Goal: Task Accomplishment & Management: Manage account settings

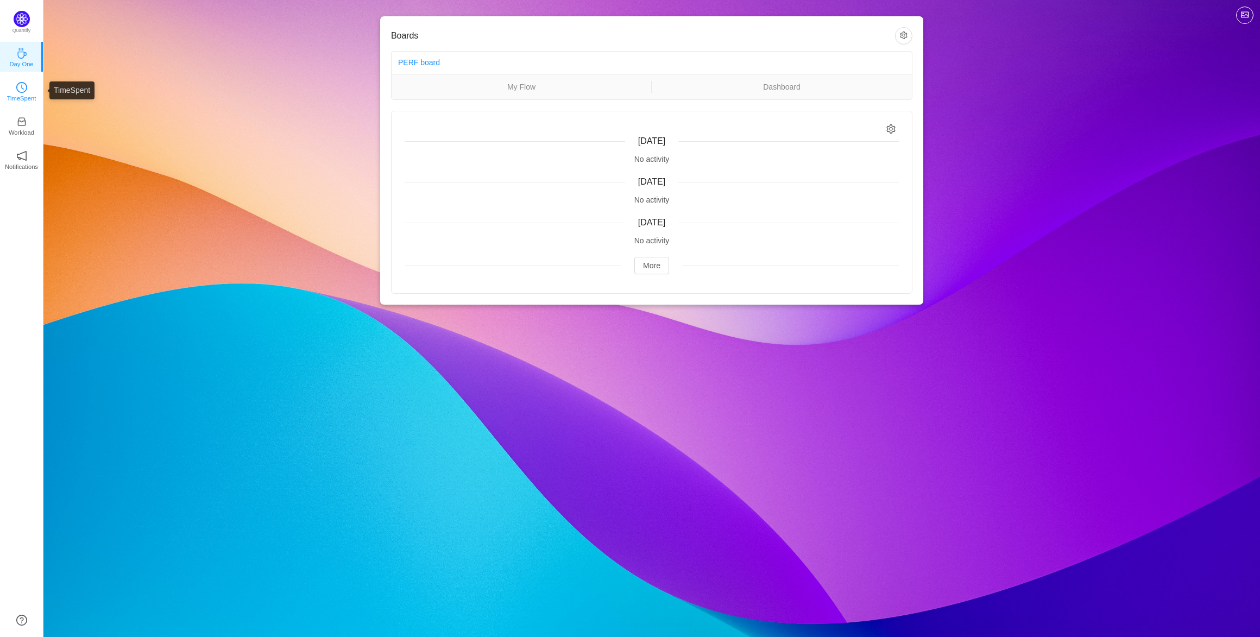
click at [29, 94] on p "TimeSpent" at bounding box center [21, 98] width 29 height 10
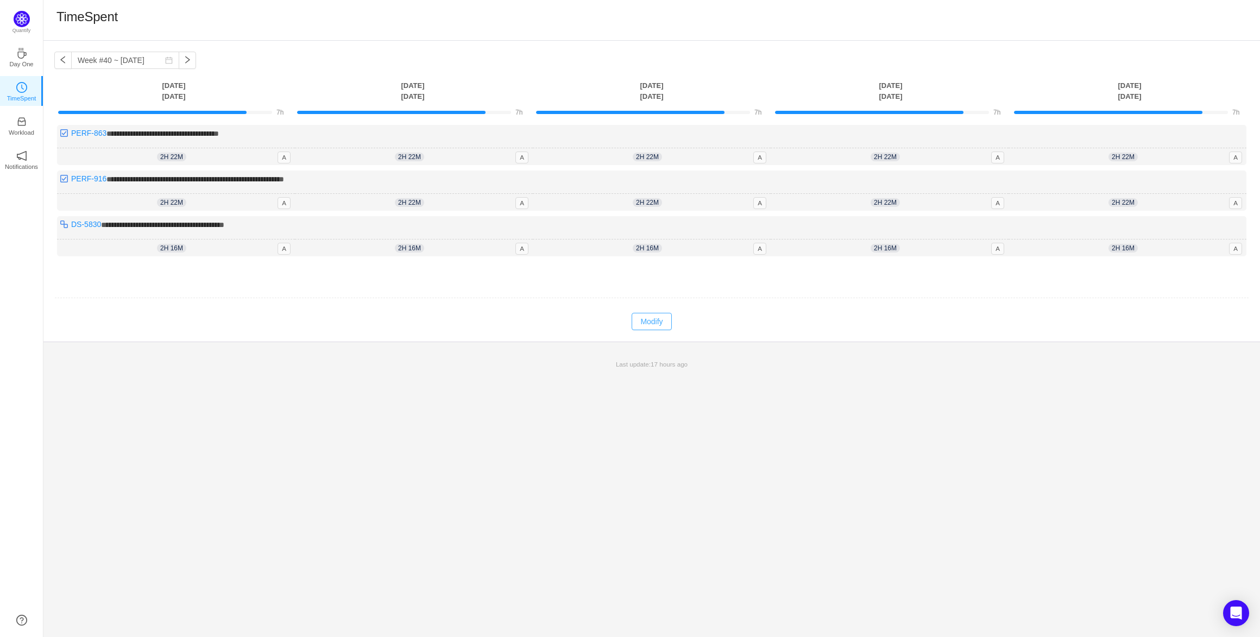
click at [654, 317] on button "Modify" at bounding box center [652, 321] width 40 height 17
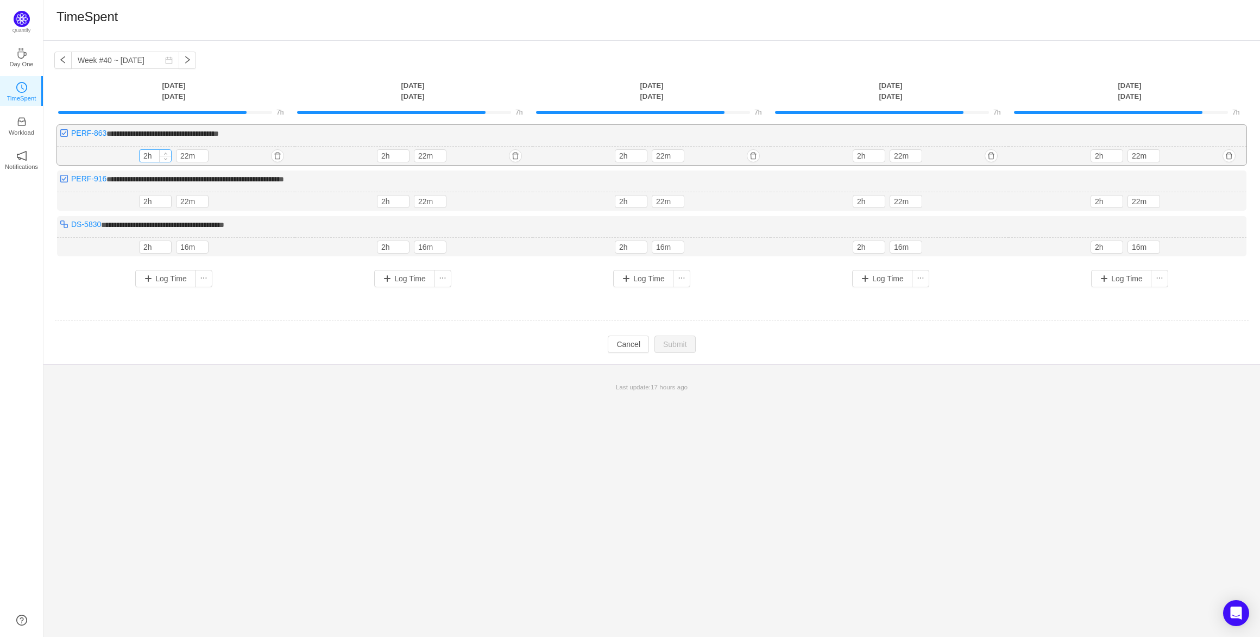
click at [147, 157] on input "2h" at bounding box center [155, 156] width 31 height 12
drag, startPoint x: 147, startPoint y: 157, endPoint x: 131, endPoint y: 154, distance: 16.6
click at [131, 154] on div "2h 22m 2h 22m" at bounding box center [176, 156] width 238 height 19
click at [146, 157] on input "2h" at bounding box center [155, 156] width 31 height 12
drag, startPoint x: 146, startPoint y: 157, endPoint x: 140, endPoint y: 157, distance: 6.5
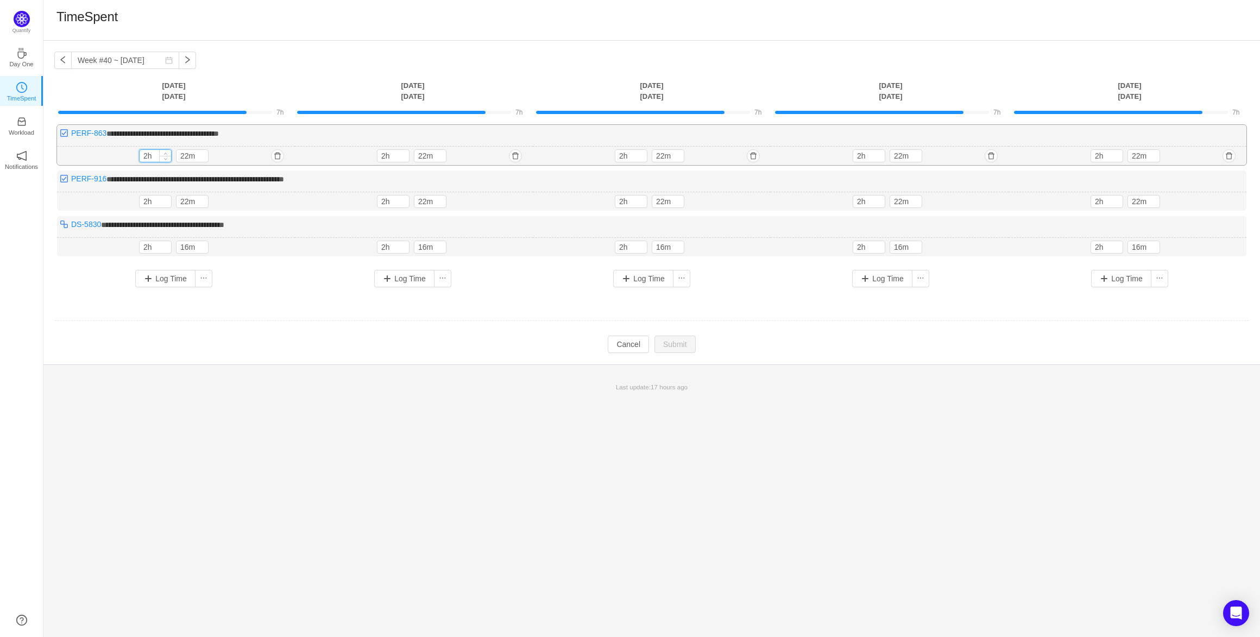
click at [140, 157] on input "2h" at bounding box center [155, 156] width 31 height 12
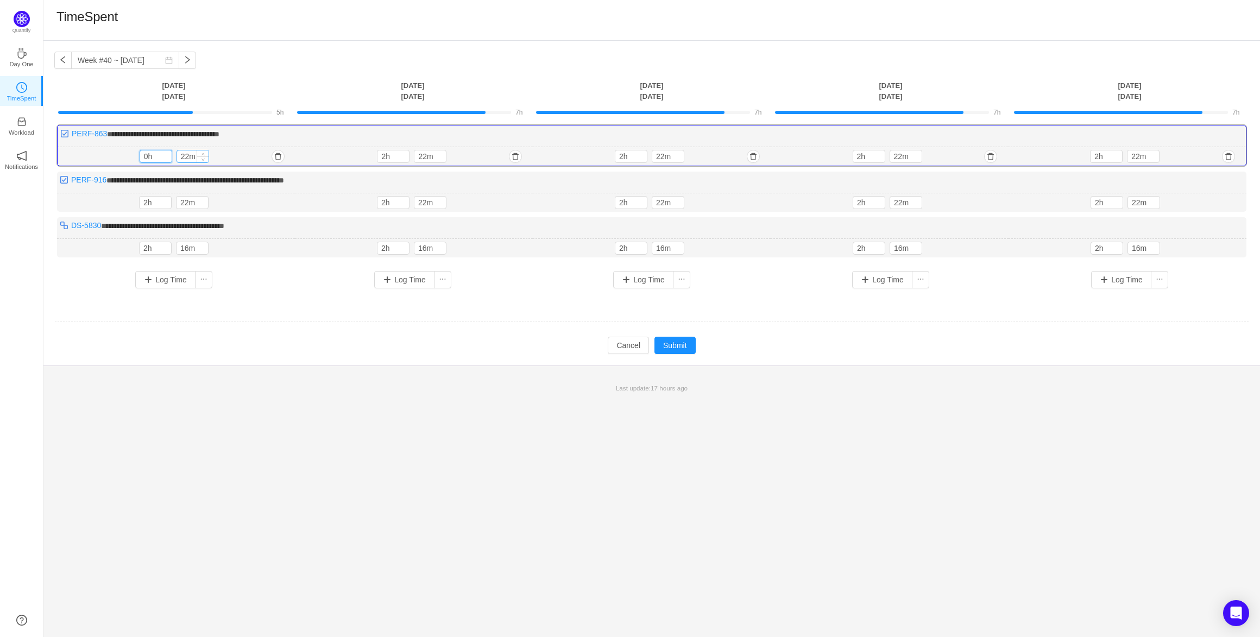
type input "0h"
drag, startPoint x: 181, startPoint y: 158, endPoint x: 188, endPoint y: 157, distance: 6.5
click at [188, 157] on input "22m" at bounding box center [192, 156] width 31 height 12
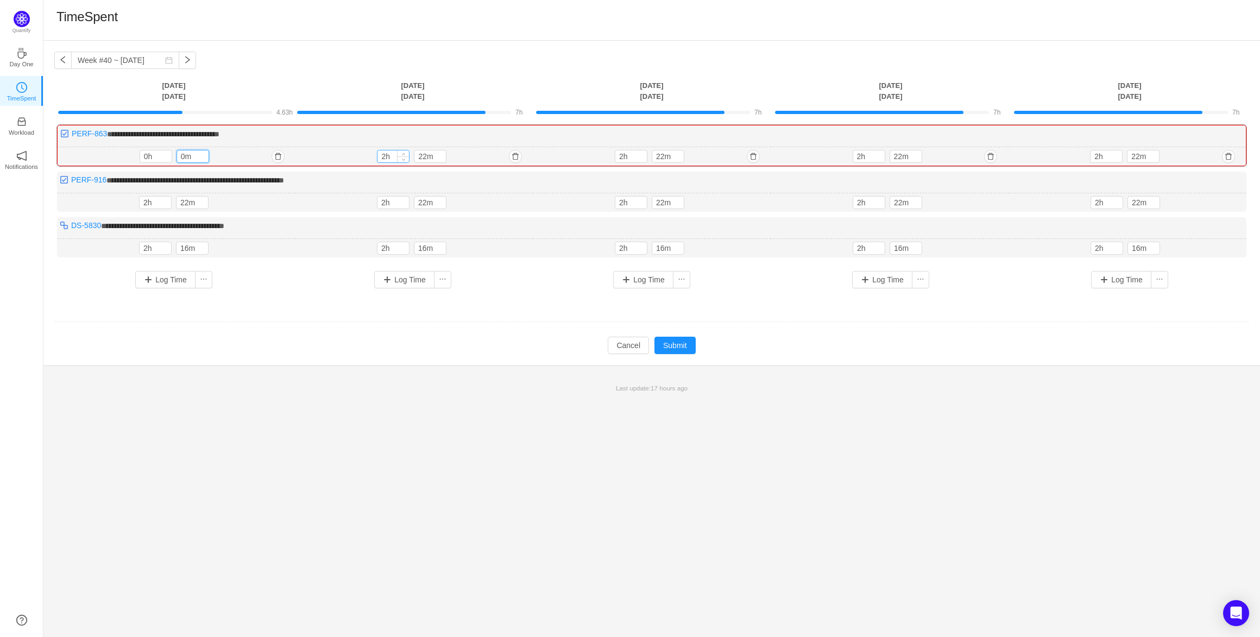
type input "0m"
drag, startPoint x: 378, startPoint y: 155, endPoint x: 385, endPoint y: 154, distance: 6.5
click at [385, 154] on input "2h" at bounding box center [392, 156] width 31 height 12
type input "0h"
drag, startPoint x: 419, startPoint y: 156, endPoint x: 426, endPoint y: 155, distance: 7.7
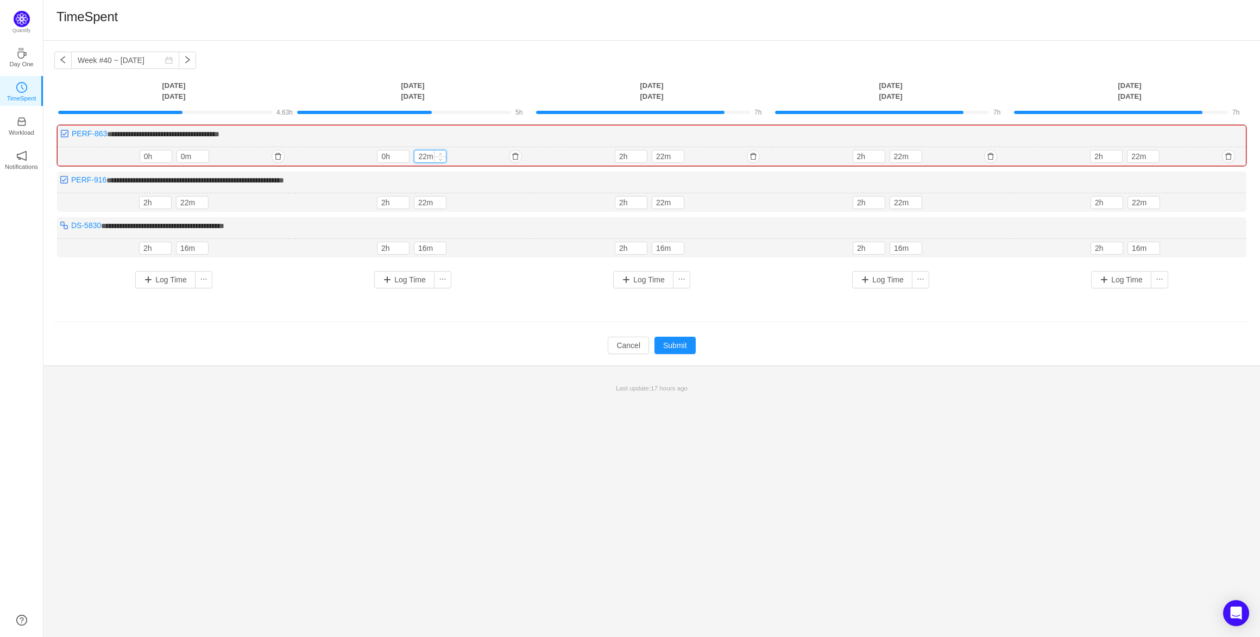
click at [426, 155] on input "22m" at bounding box center [429, 156] width 31 height 12
type input "0m"
drag, startPoint x: 618, startPoint y: 154, endPoint x: 624, endPoint y: 152, distance: 6.4
click at [624, 152] on input "2h" at bounding box center [630, 156] width 31 height 12
type input "0h"
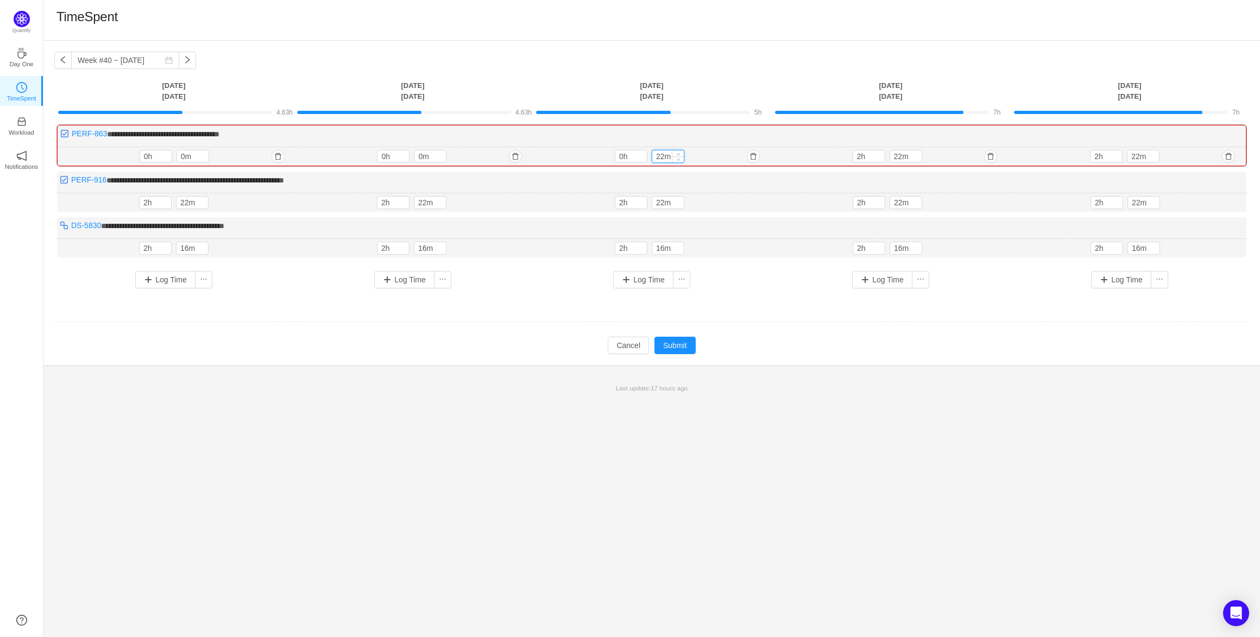
drag, startPoint x: 657, startPoint y: 156, endPoint x: 664, endPoint y: 155, distance: 7.1
click at [664, 155] on input "22m" at bounding box center [667, 156] width 31 height 12
type input "0m"
click at [862, 156] on input "2h" at bounding box center [868, 156] width 31 height 12
type input "0h"
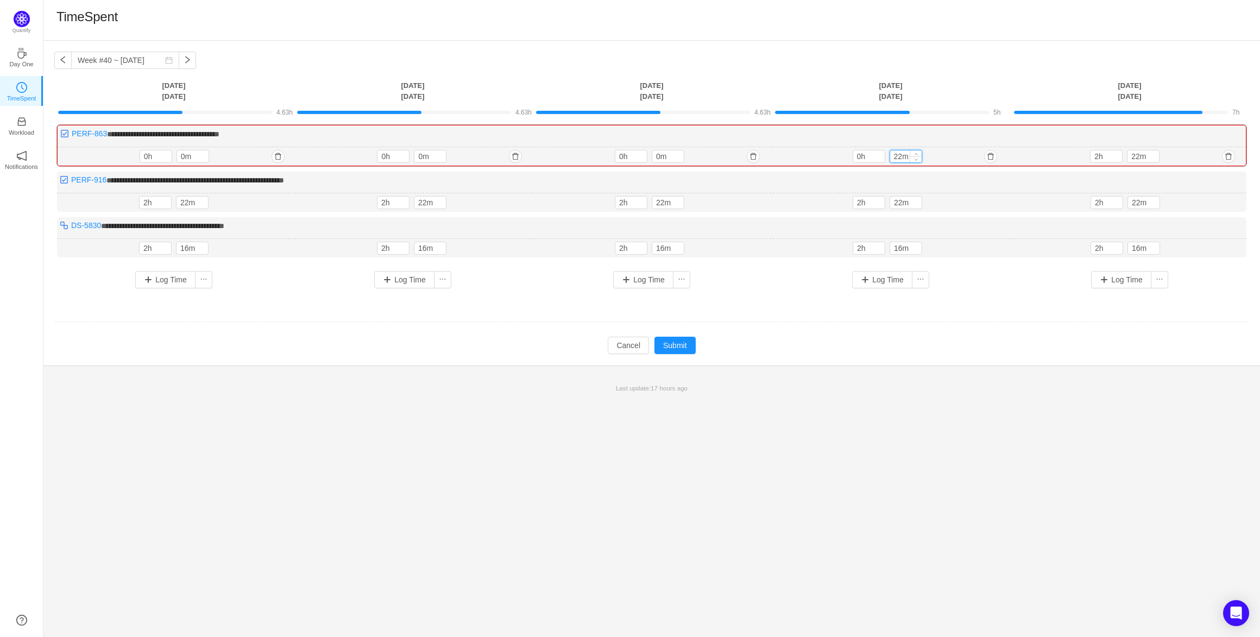
drag, startPoint x: 893, startPoint y: 158, endPoint x: 902, endPoint y: 157, distance: 9.8
click at [902, 157] on input "22m" at bounding box center [905, 156] width 31 height 12
type input "0m"
click at [1097, 157] on input "2h" at bounding box center [1105, 156] width 31 height 12
type input "0h"
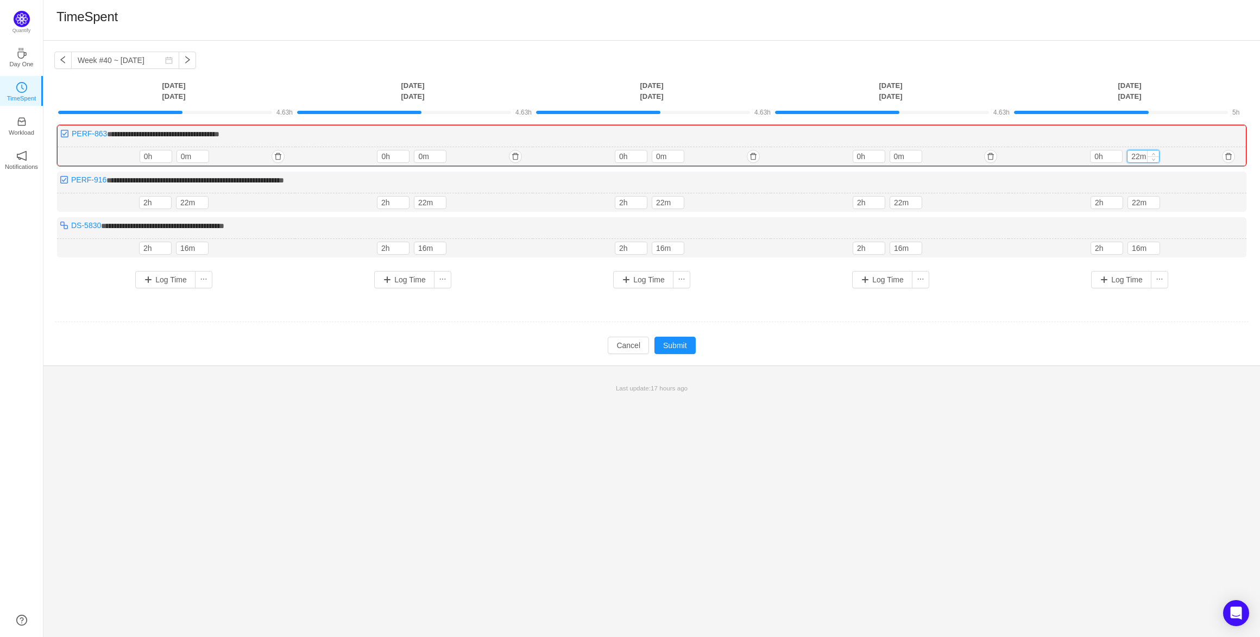
drag, startPoint x: 1132, startPoint y: 157, endPoint x: 1138, endPoint y: 157, distance: 6.0
click at [1138, 157] on input "22m" at bounding box center [1142, 156] width 31 height 12
type input "0m"
click at [147, 204] on input "2h" at bounding box center [155, 203] width 31 height 12
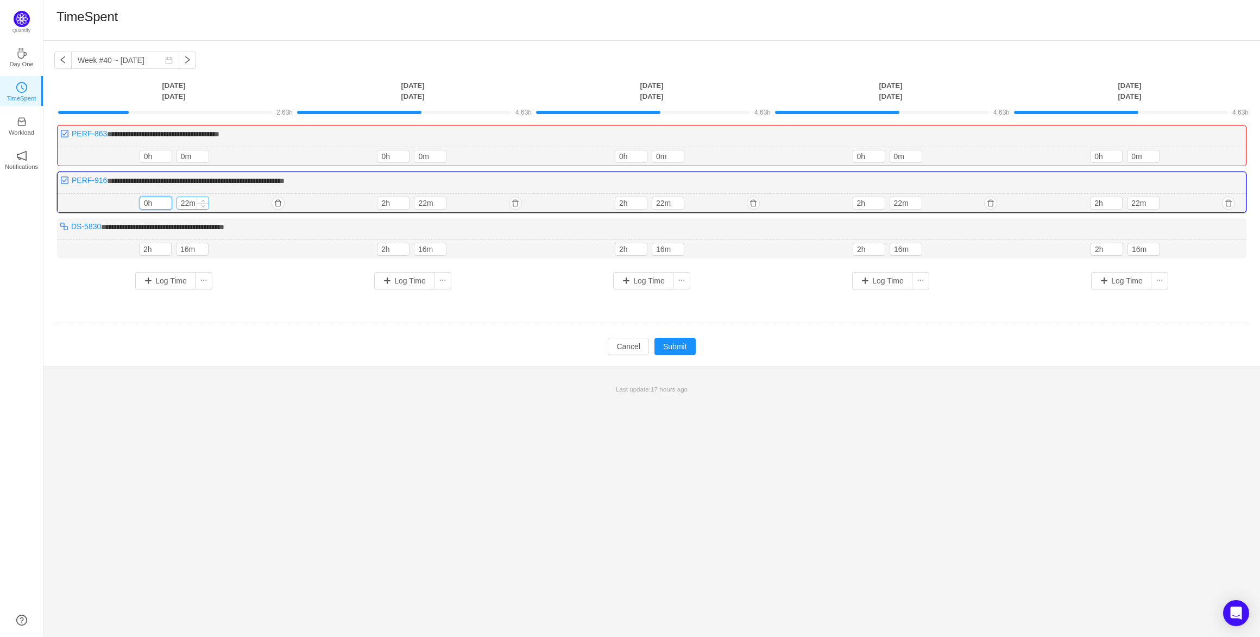
type input "0h"
drag, startPoint x: 179, startPoint y: 205, endPoint x: 188, endPoint y: 203, distance: 9.5
click at [188, 203] on input "22m" at bounding box center [192, 203] width 31 height 12
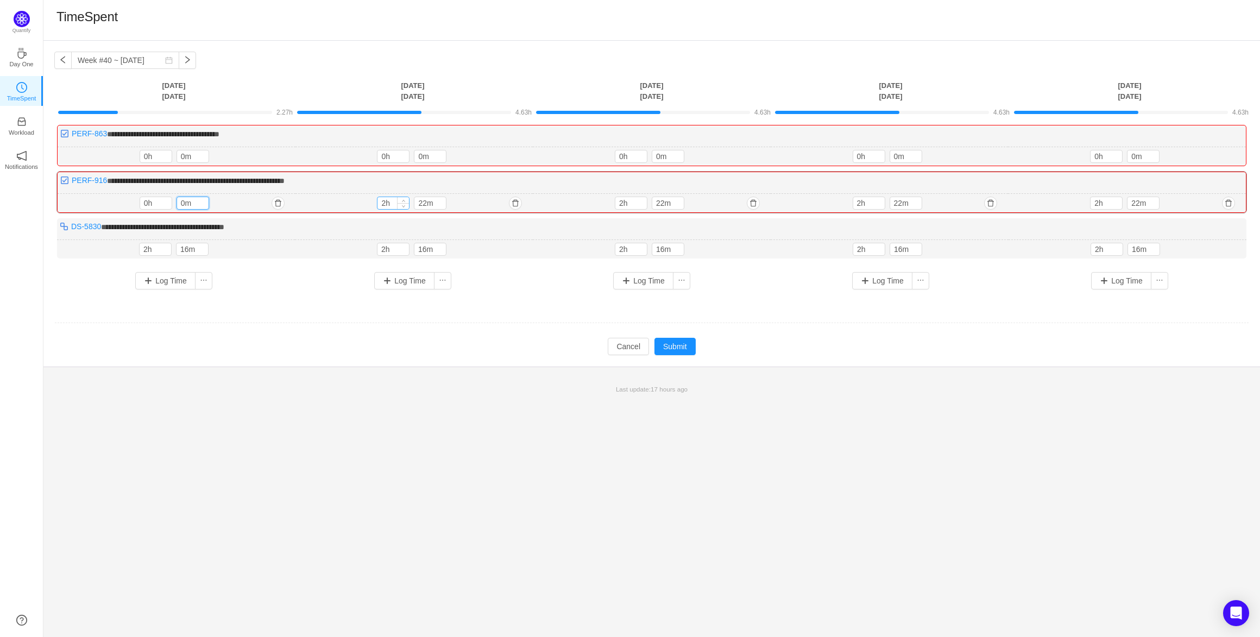
type input "0m"
click at [384, 201] on input "2h" at bounding box center [392, 203] width 31 height 12
type input "0h"
drag, startPoint x: 416, startPoint y: 201, endPoint x: 426, endPoint y: 201, distance: 9.2
click at [426, 201] on input "22m" at bounding box center [429, 203] width 31 height 12
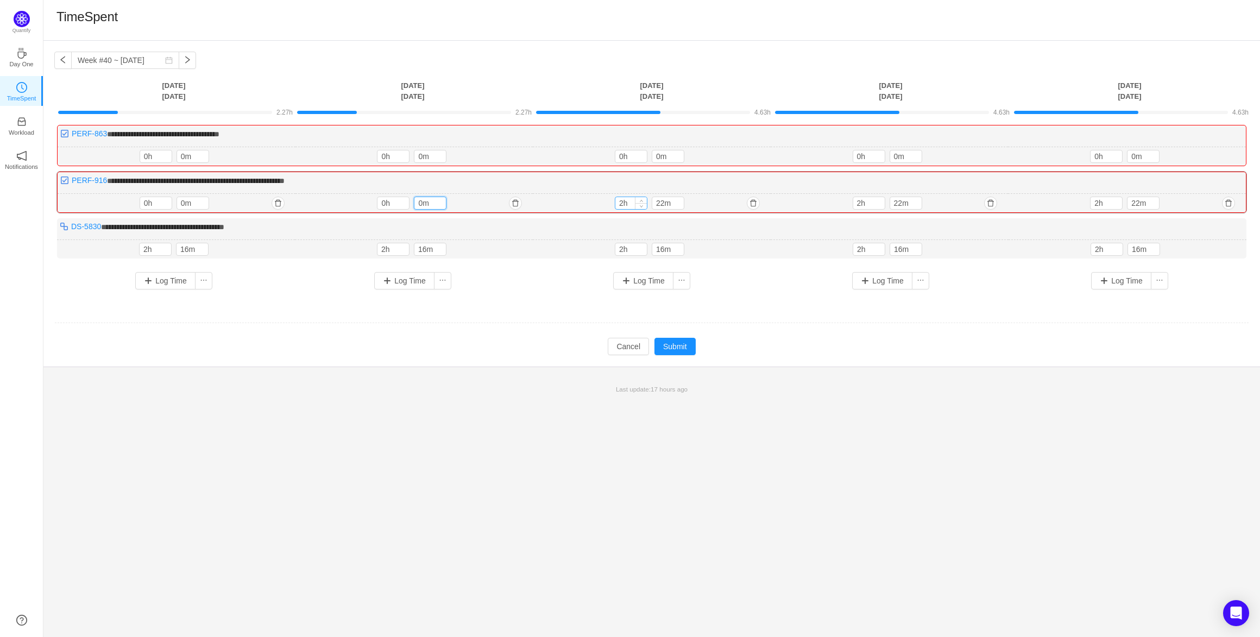
type input "0m"
click at [623, 203] on input "2h" at bounding box center [630, 203] width 31 height 12
type input "0h"
click at [659, 204] on input "22m" at bounding box center [667, 203] width 31 height 12
drag, startPoint x: 657, startPoint y: 205, endPoint x: 665, endPoint y: 206, distance: 8.2
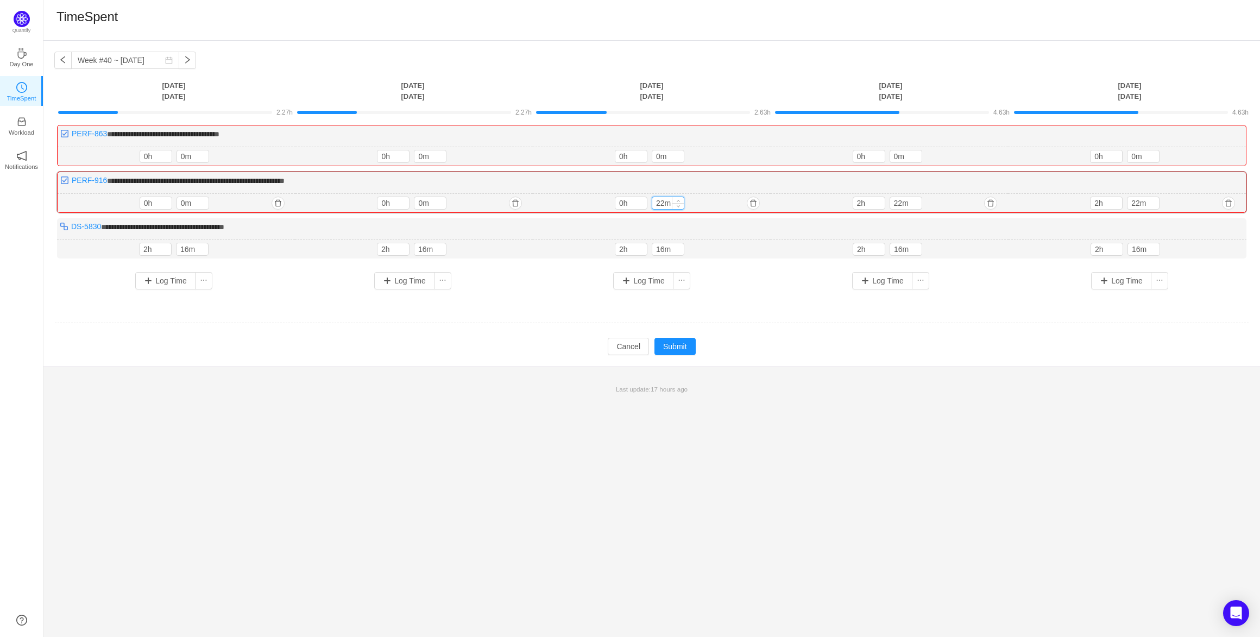
click at [665, 206] on input "22m" at bounding box center [667, 203] width 31 height 12
type input "0m"
click at [859, 203] on input "2h" at bounding box center [868, 203] width 31 height 12
type input "0h"
drag, startPoint x: 892, startPoint y: 200, endPoint x: 901, endPoint y: 201, distance: 8.8
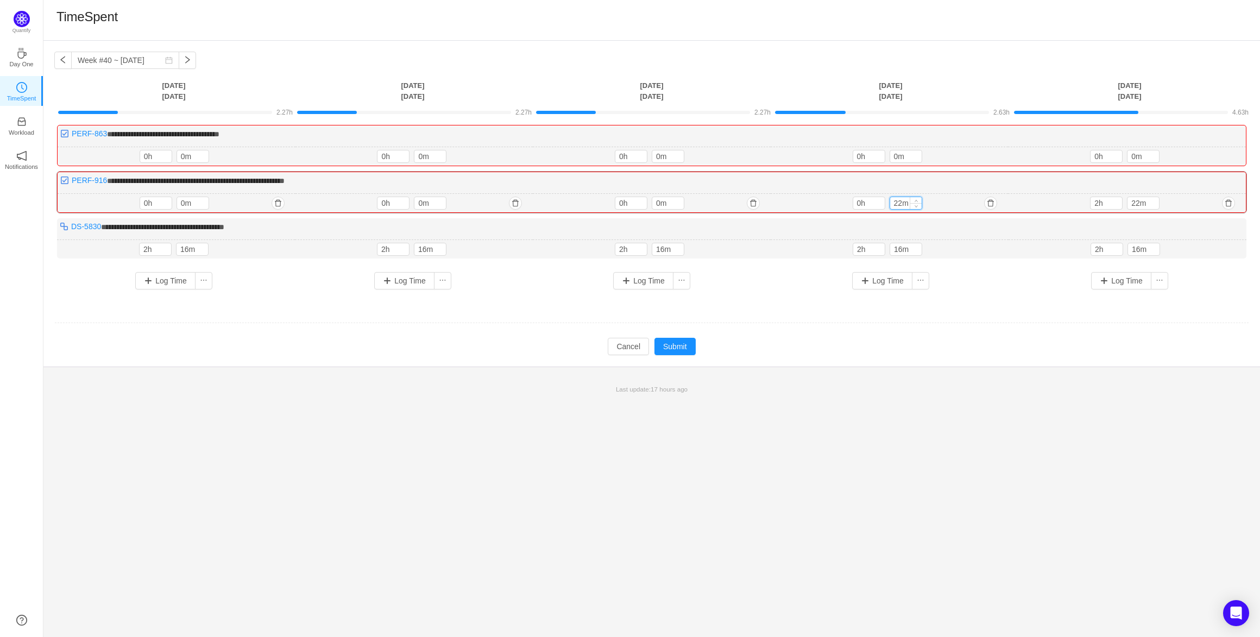
click at [901, 201] on input "22m" at bounding box center [905, 203] width 31 height 12
type input "0m"
click at [1097, 200] on input "2h" at bounding box center [1105, 203] width 31 height 12
type input "0h"
drag, startPoint x: 1131, startPoint y: 203, endPoint x: 1139, endPoint y: 202, distance: 8.2
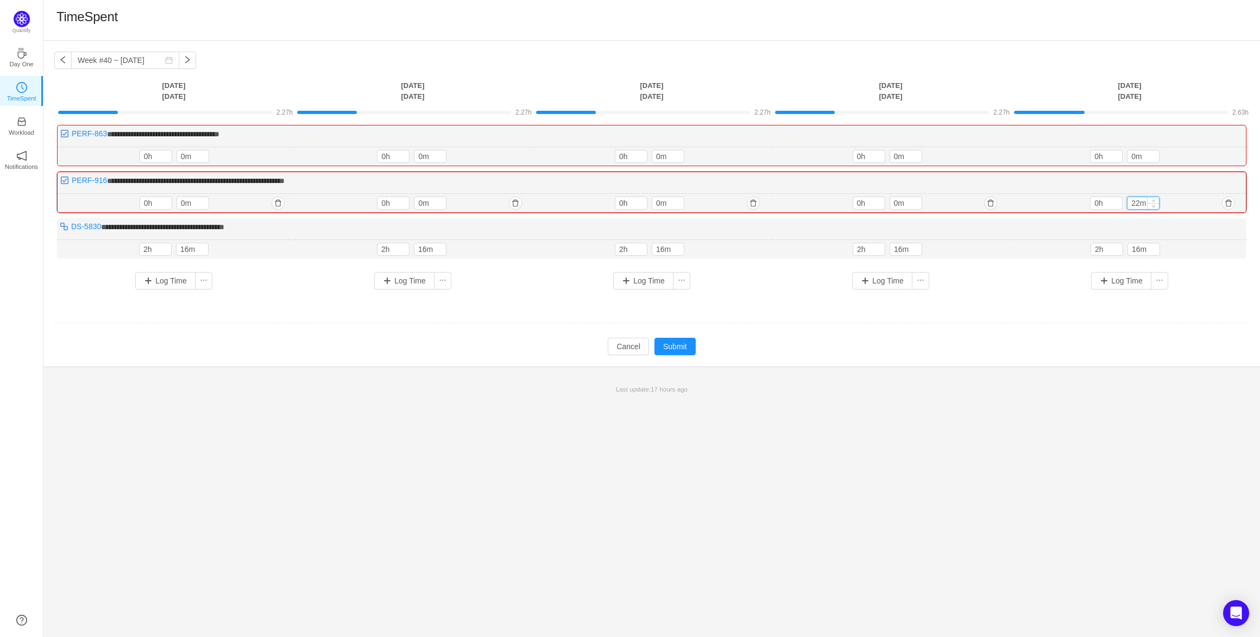
click at [1139, 202] on input "22m" at bounding box center [1142, 203] width 31 height 12
type input "0m"
click at [689, 348] on button "Submit" at bounding box center [674, 346] width 41 height 17
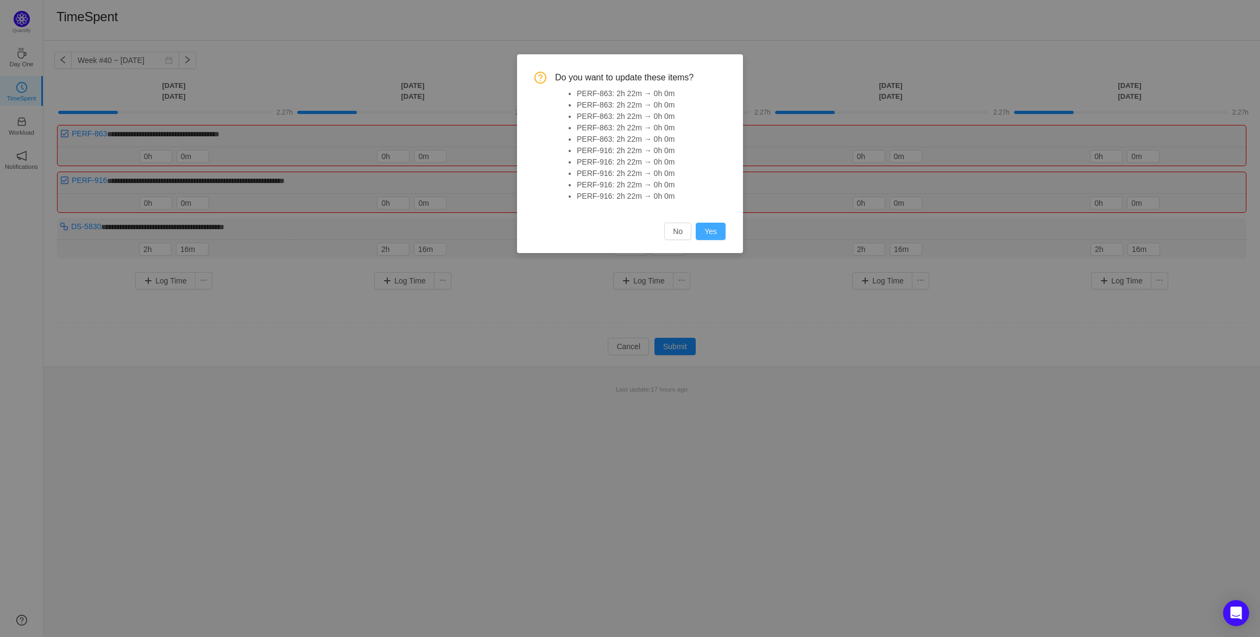
click at [712, 232] on button "Yes" at bounding box center [711, 231] width 30 height 17
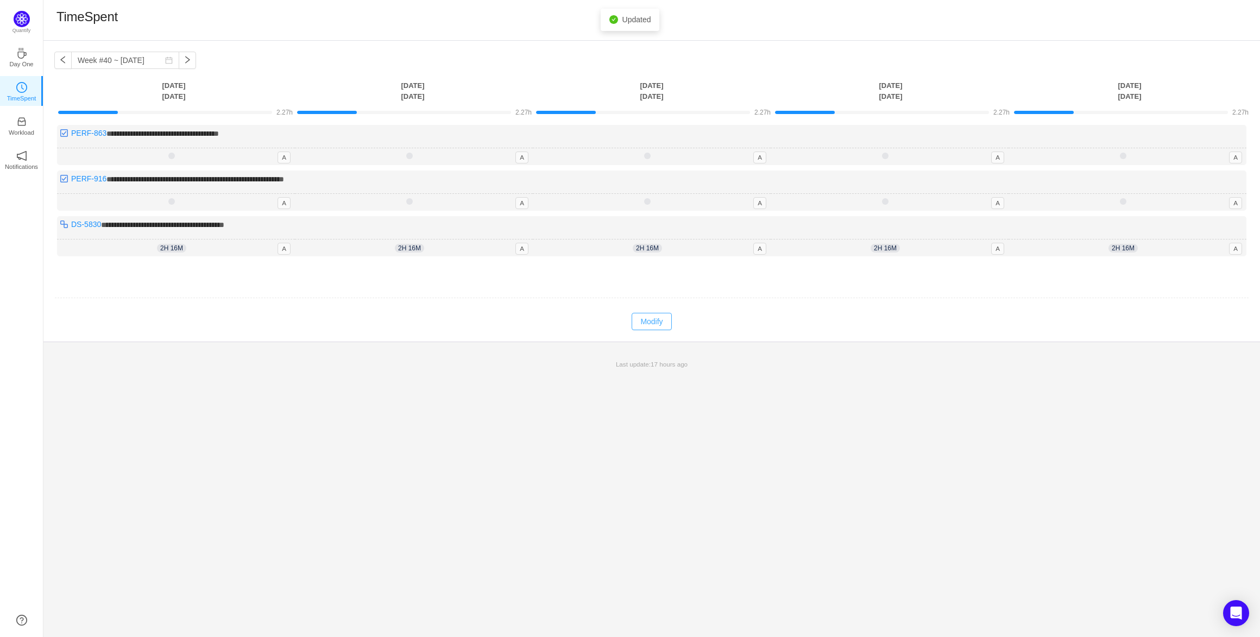
click at [657, 327] on button "Modify" at bounding box center [652, 321] width 40 height 17
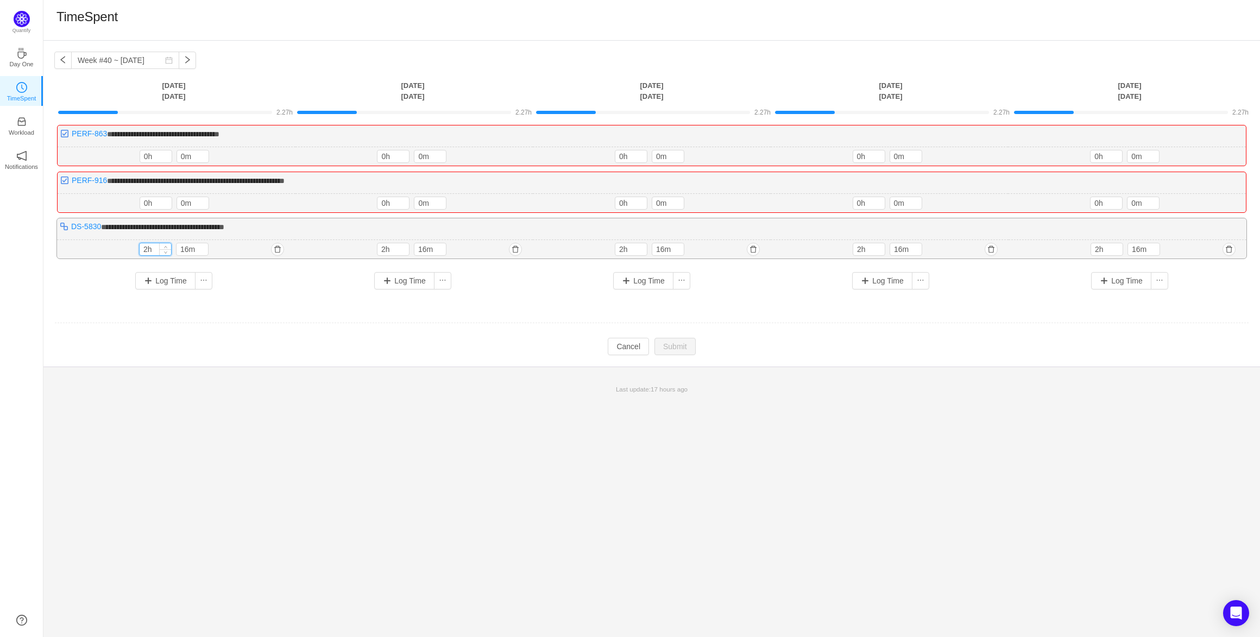
click at [146, 249] on input "2h" at bounding box center [155, 249] width 31 height 12
type input "3h"
drag, startPoint x: 180, startPoint y: 248, endPoint x: 187, endPoint y: 246, distance: 7.2
click at [187, 246] on input "16m" at bounding box center [192, 250] width 31 height 12
type input "30m"
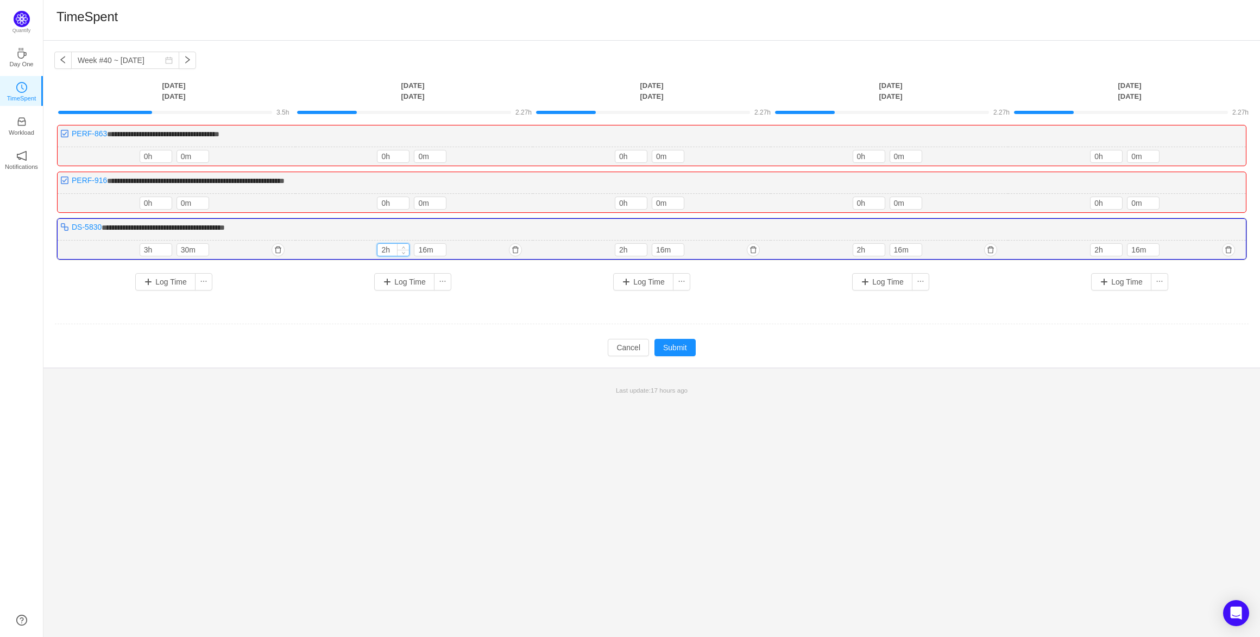
click at [386, 249] on input "2h" at bounding box center [392, 250] width 31 height 12
type input "0h"
click at [425, 247] on input "16m" at bounding box center [429, 250] width 31 height 12
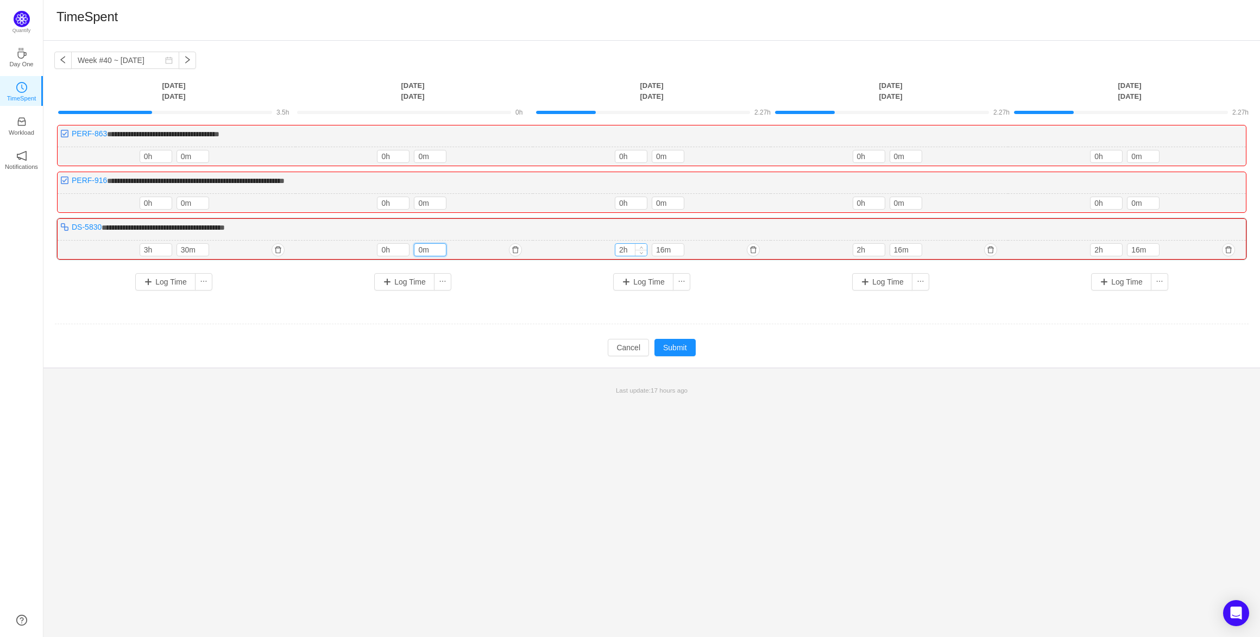
type input "0m"
click at [622, 249] on input "2h" at bounding box center [630, 250] width 31 height 12
type input "7h"
drag, startPoint x: 657, startPoint y: 247, endPoint x: 663, endPoint y: 247, distance: 6.0
click at [663, 247] on input "16m" at bounding box center [667, 250] width 31 height 12
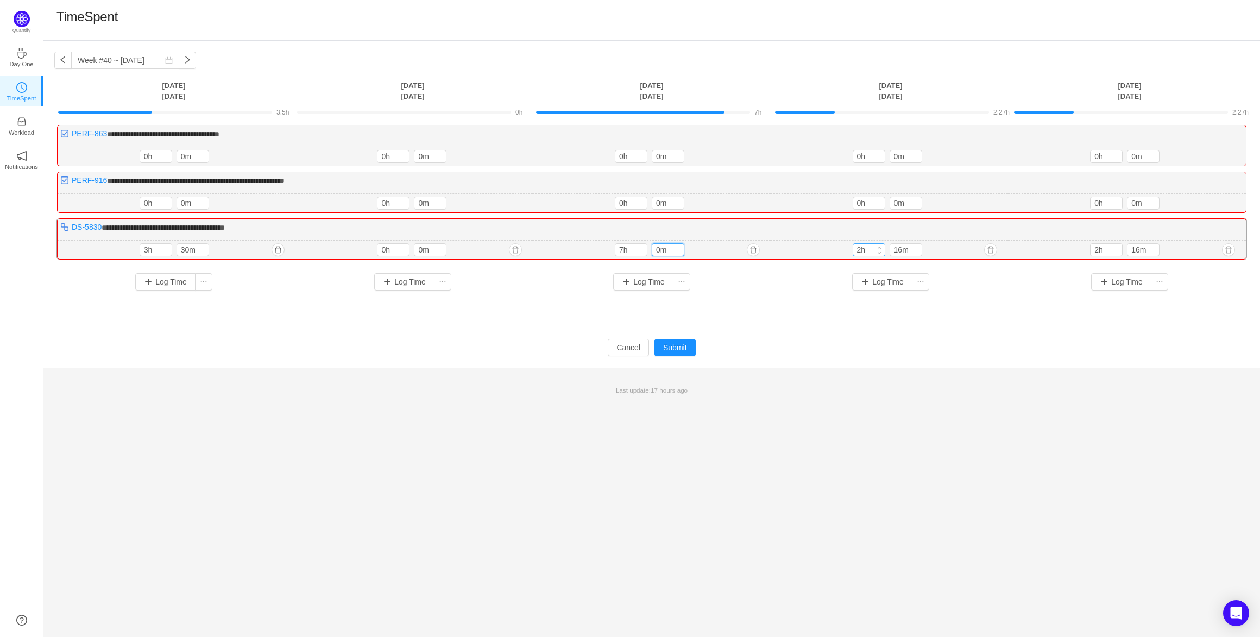
type input "0m"
click at [861, 251] on input "2h" at bounding box center [868, 250] width 31 height 12
type input "3h"
type input "30m"
type input "7h"
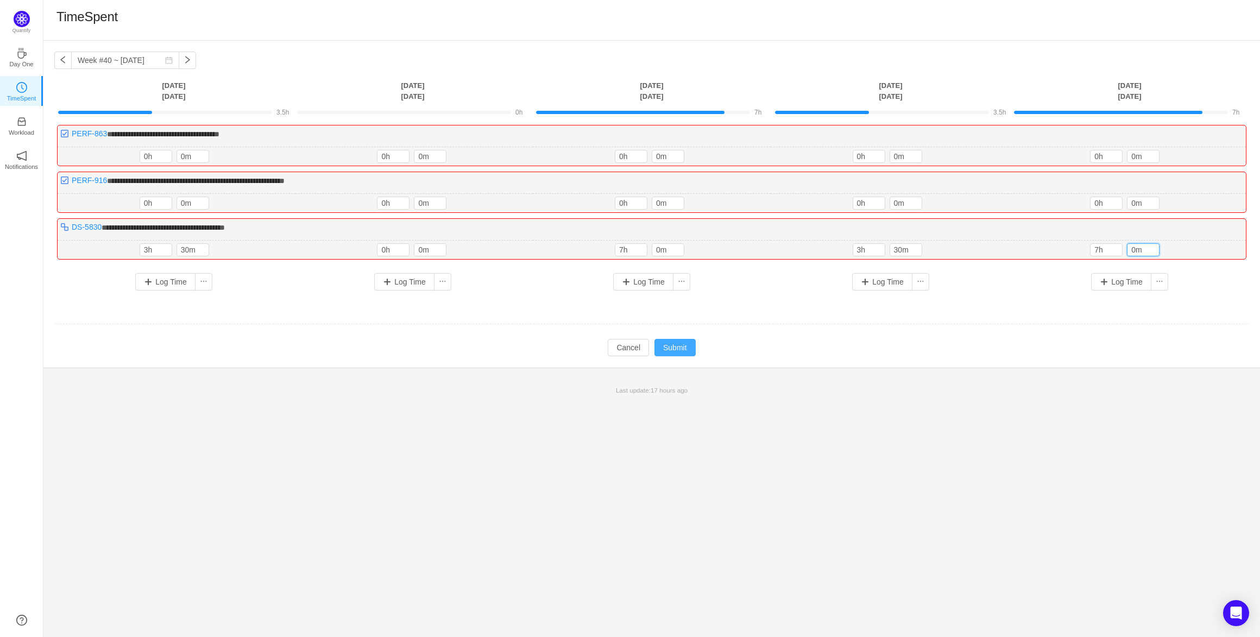
type input "0m"
click at [672, 351] on button "Submit" at bounding box center [674, 347] width 41 height 17
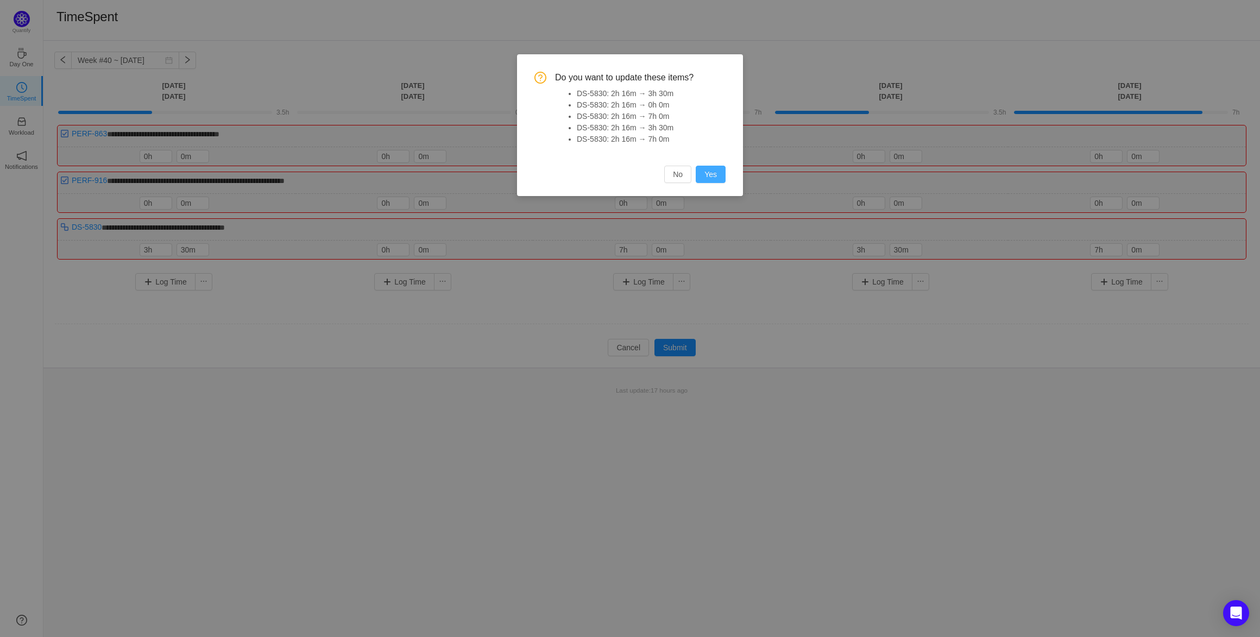
click at [712, 179] on button "Yes" at bounding box center [711, 174] width 30 height 17
